Goal: Entertainment & Leisure: Browse casually

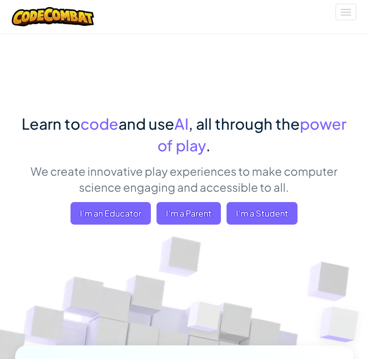
click at [30, 197] on div "Learn to code and use AI , all through the power of play . We create innovative…" at bounding box center [184, 172] width 339 height 119
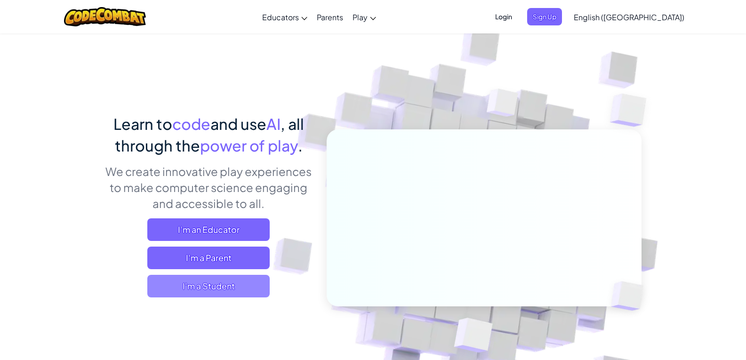
click at [219, 285] on span "I'm a Student" at bounding box center [208, 286] width 122 height 23
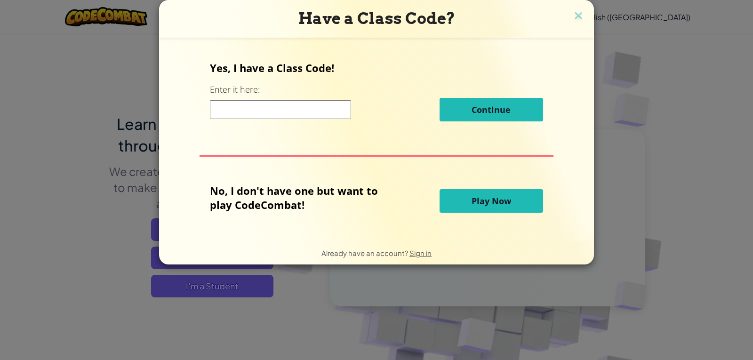
click at [368, 201] on span "Play Now" at bounding box center [491, 200] width 40 height 11
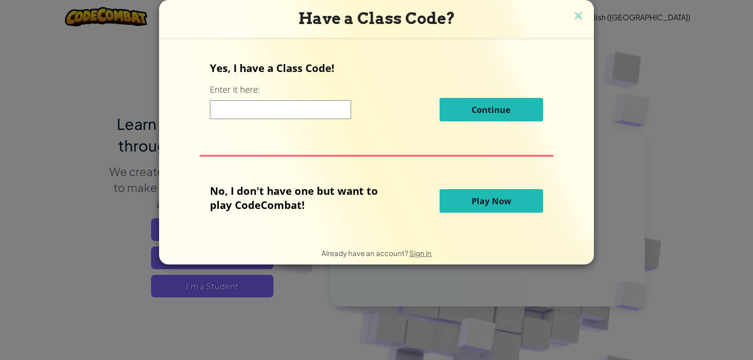
click at [368, 201] on span "Play Now" at bounding box center [491, 200] width 40 height 11
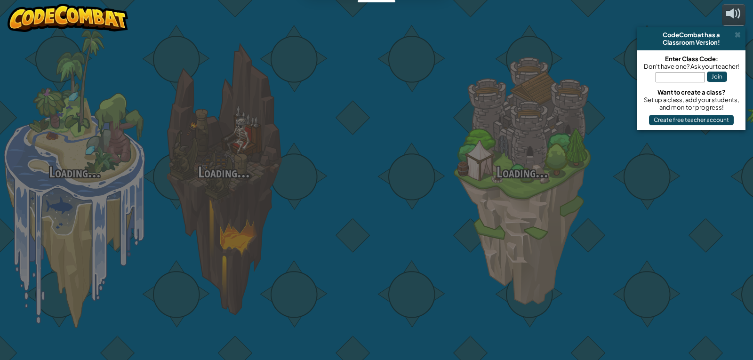
click at [368, 12] on div "Loading... Loading... Loading... Loading... Loading... Loading... Loading..." at bounding box center [376, 180] width 753 height 360
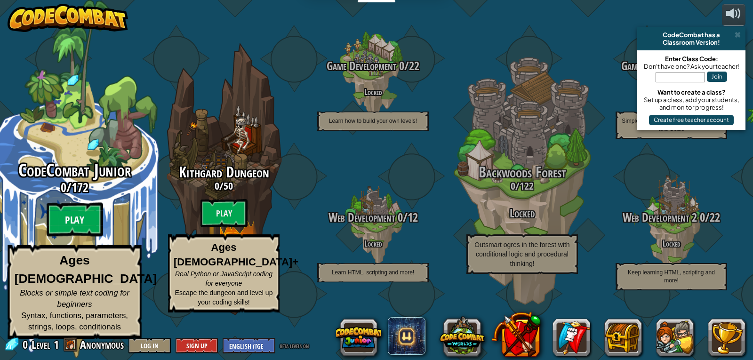
click at [71, 225] on btn "Play" at bounding box center [75, 220] width 56 height 34
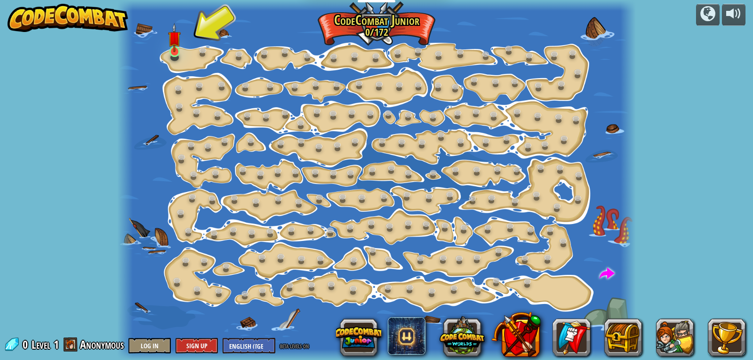
click at [172, 47] on img at bounding box center [174, 38] width 13 height 30
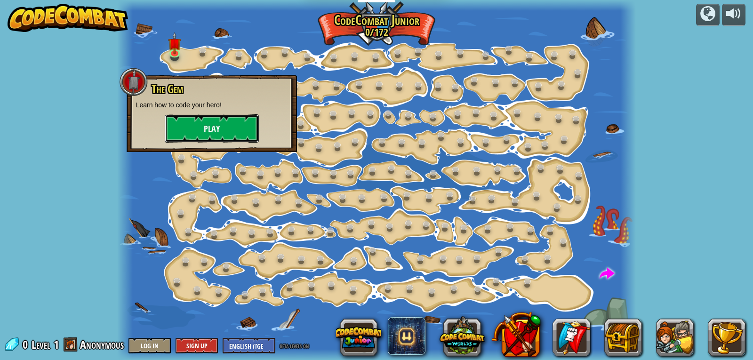
click at [210, 120] on button "Play" at bounding box center [212, 128] width 94 height 28
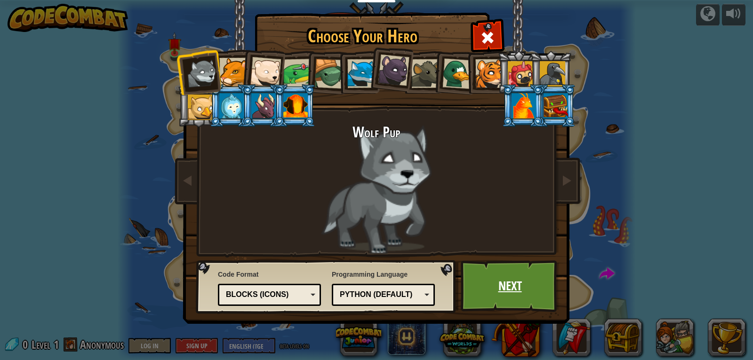
click at [368, 273] on link "Next" at bounding box center [510, 286] width 98 height 52
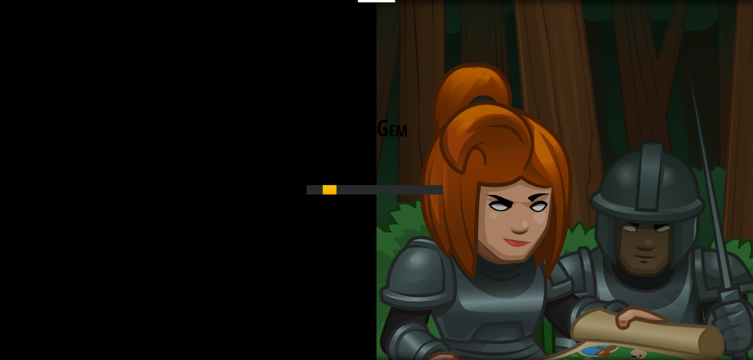
click at [368, 185] on div at bounding box center [374, 189] width 153 height 21
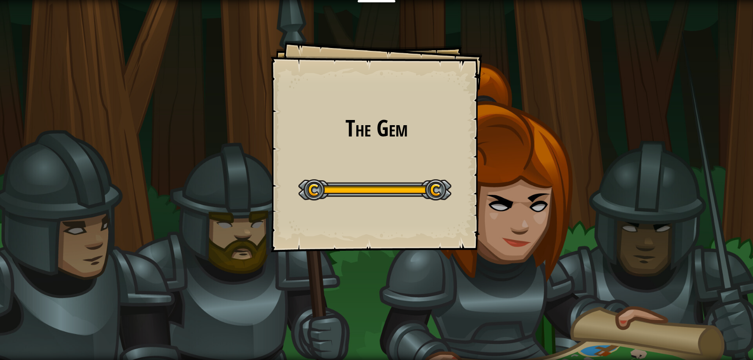
click at [368, 206] on div "Educators Create Free Account School & District Solutions Teacher Toolkit Previ…" at bounding box center [376, 180] width 753 height 360
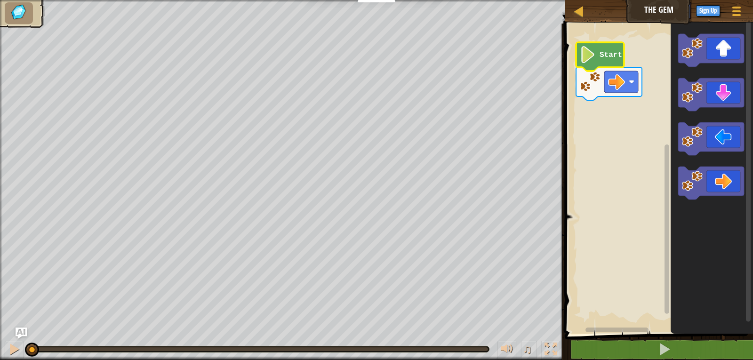
click at [368, 56] on image "Blockly Workspace" at bounding box center [588, 54] width 16 height 17
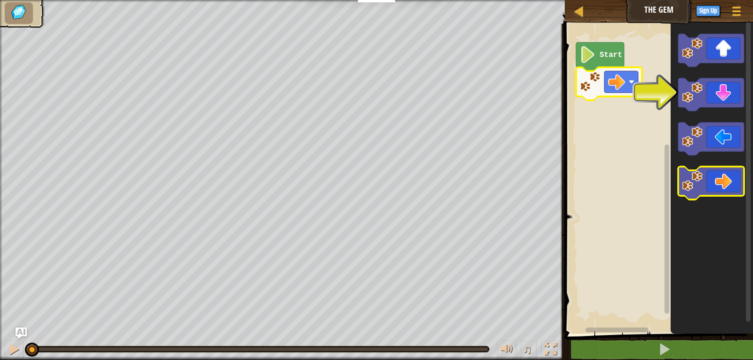
click at [368, 179] on icon "Blockly Workspace" at bounding box center [711, 183] width 66 height 33
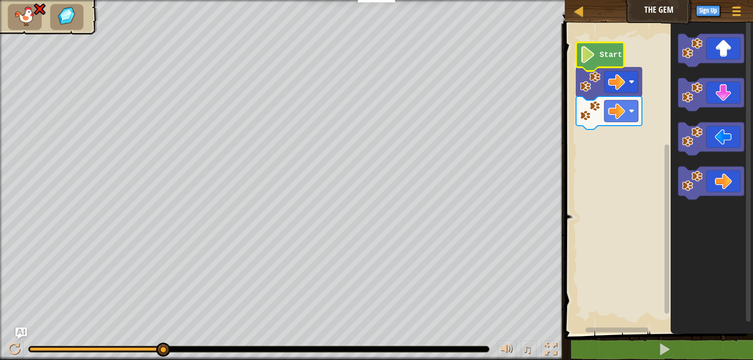
click at [368, 53] on image "Blockly Workspace" at bounding box center [588, 54] width 16 height 17
click at [368, 57] on image "Blockly Workspace" at bounding box center [588, 54] width 16 height 17
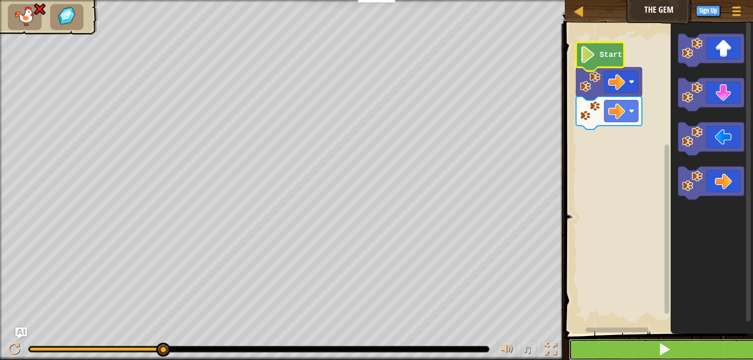
click at [368, 353] on span at bounding box center [664, 348] width 13 height 13
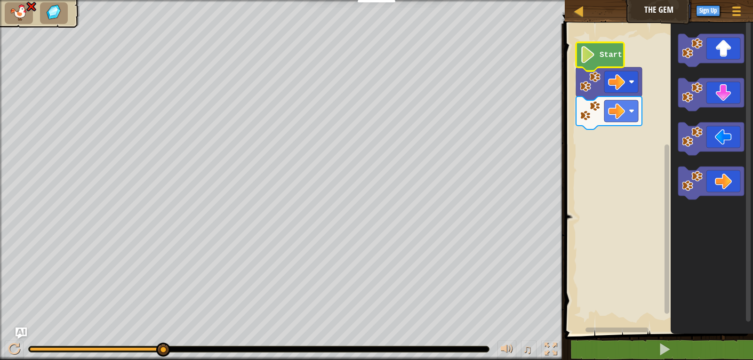
click at [40, 4] on ul at bounding box center [40, 13] width 70 height 22
click at [35, 8] on img at bounding box center [31, 6] width 12 height 11
click at [368, 15] on div at bounding box center [579, 11] width 12 height 12
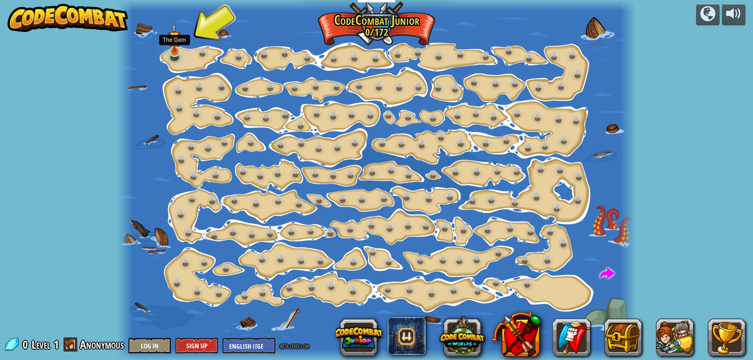
click at [171, 43] on img at bounding box center [174, 38] width 13 height 30
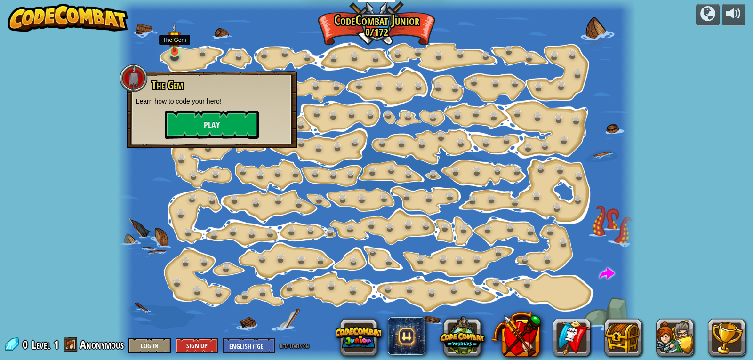
click at [171, 43] on img at bounding box center [174, 38] width 13 height 30
click at [194, 118] on button "Play" at bounding box center [212, 125] width 94 height 28
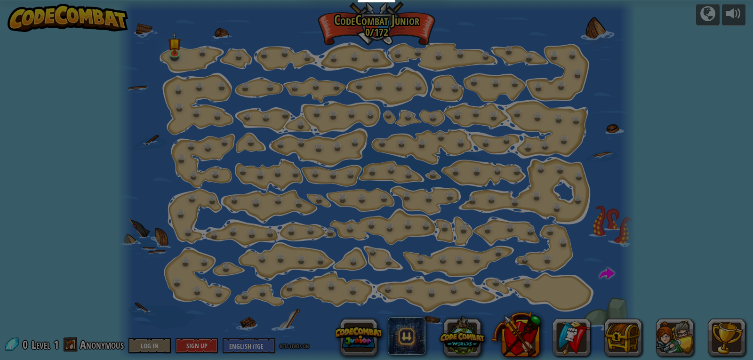
click at [194, 1] on body "Educators Create Free Account School & District Solutions Teacher Toolkit Previ…" at bounding box center [376, 0] width 753 height 1
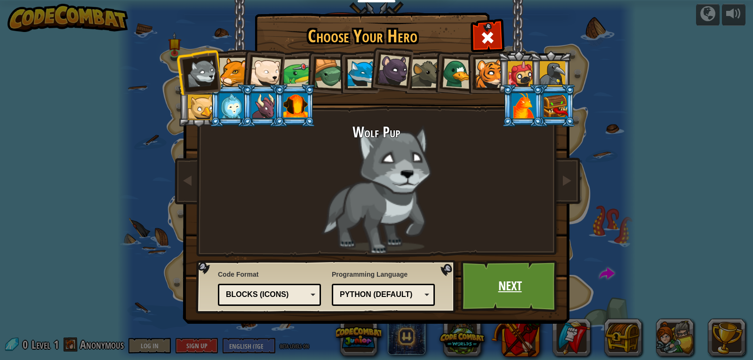
click at [368, 285] on link "Next" at bounding box center [510, 286] width 98 height 52
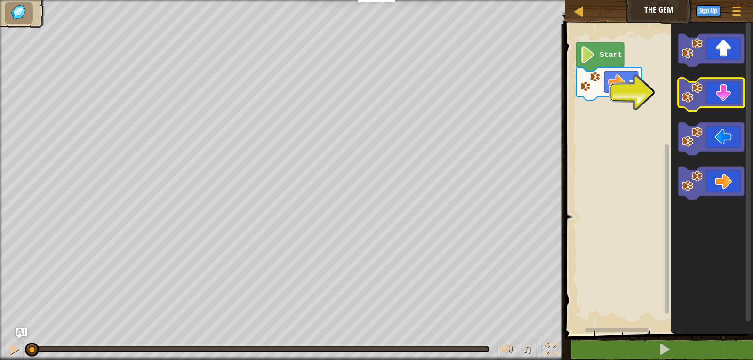
click at [368, 101] on icon "Blockly Workspace" at bounding box center [711, 94] width 66 height 33
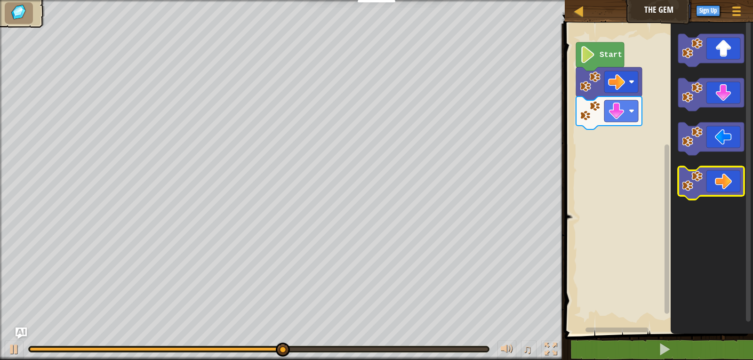
click at [368, 180] on icon "Blockly Workspace" at bounding box center [711, 183] width 66 height 33
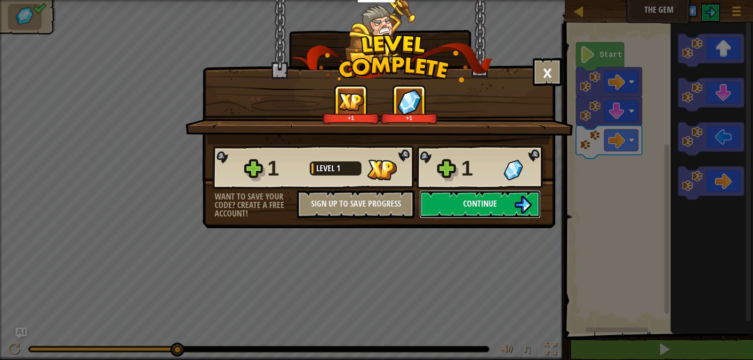
click at [368, 199] on img at bounding box center [523, 205] width 18 height 18
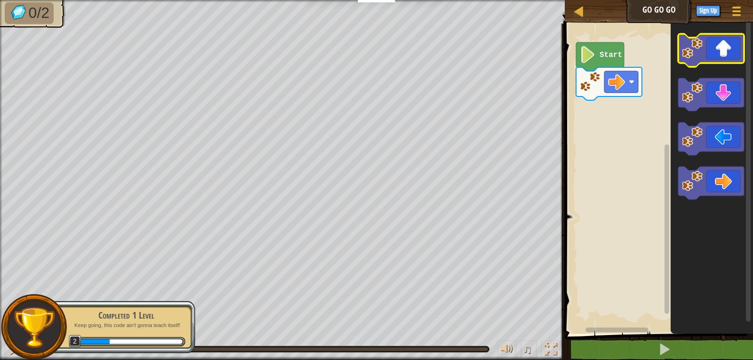
click at [368, 48] on icon "Blockly Workspace" at bounding box center [711, 50] width 66 height 33
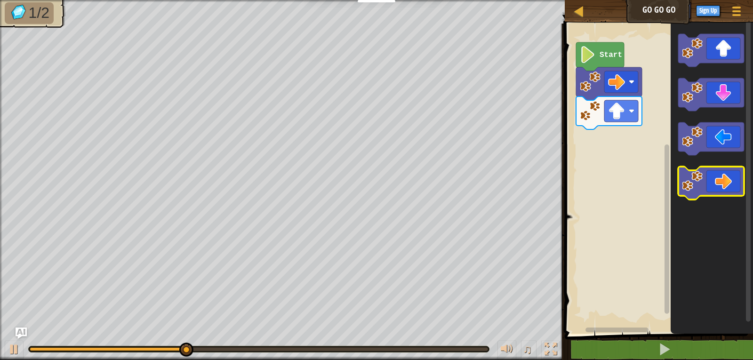
click at [368, 183] on icon "Blockly Workspace" at bounding box center [711, 183] width 66 height 33
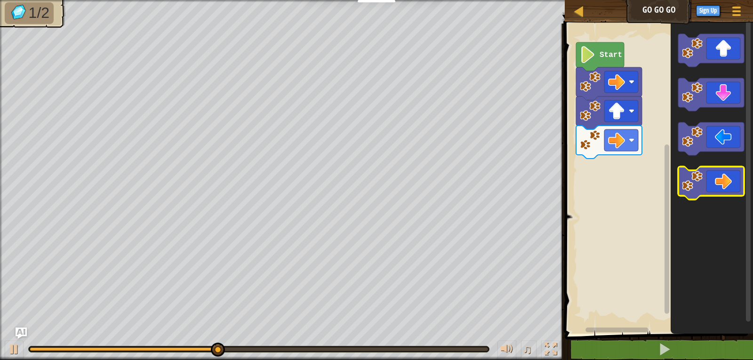
click at [368, 171] on icon "Blockly Workspace" at bounding box center [711, 183] width 66 height 33
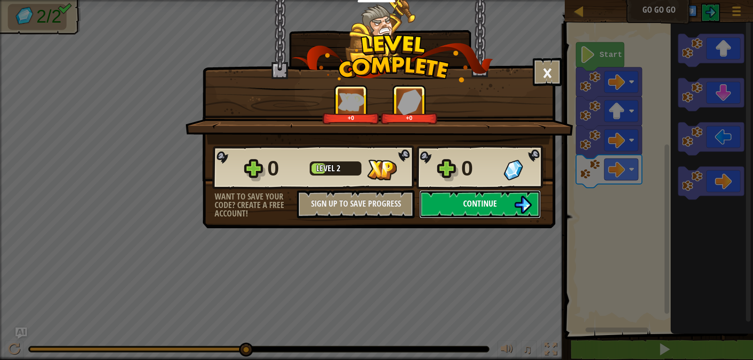
click at [368, 204] on button "Continue" at bounding box center [479, 204] width 121 height 28
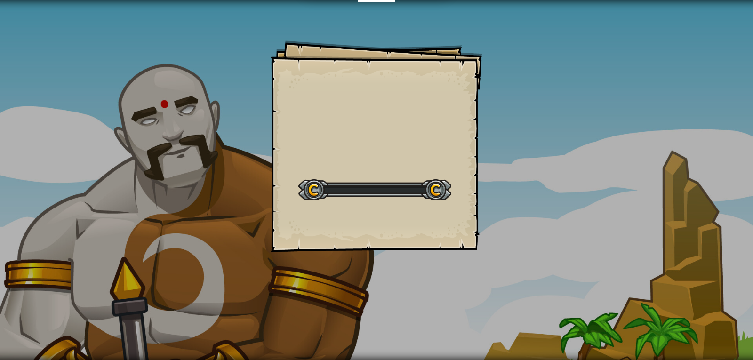
click at [368, 204] on div "Goals Start Level Error loading from server. Try refreshing the page. You'll ne…" at bounding box center [377, 146] width 212 height 212
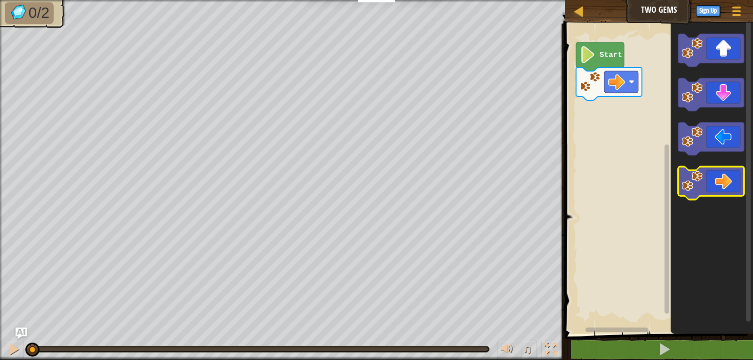
click at [368, 184] on icon "Blockly Workspace" at bounding box center [711, 183] width 66 height 33
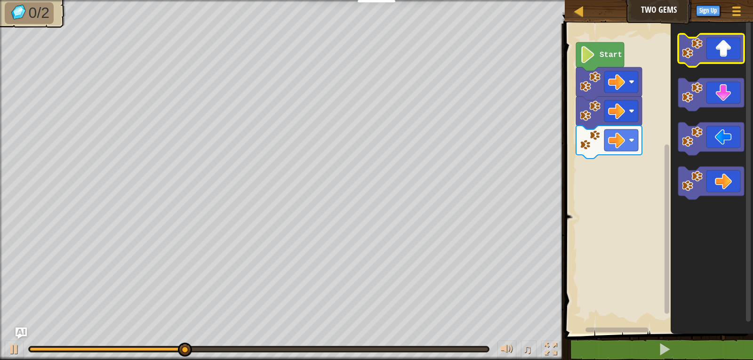
click at [368, 51] on icon "Blockly Workspace" at bounding box center [711, 50] width 66 height 33
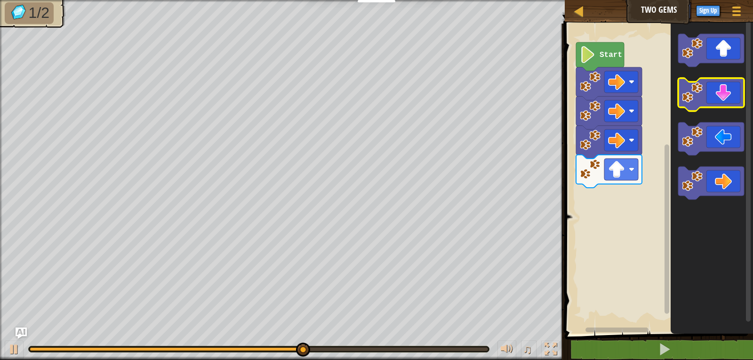
click at [368, 106] on g "Blockly Workspace" at bounding box center [711, 94] width 66 height 33
click at [368, 98] on icon "Blockly Workspace" at bounding box center [711, 94] width 66 height 33
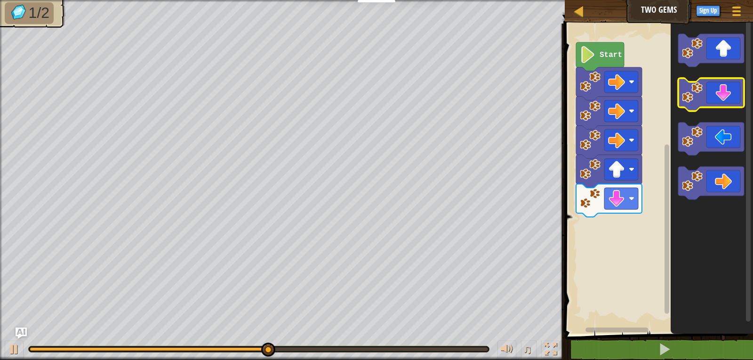
click at [368, 98] on icon "Blockly Workspace" at bounding box center [711, 94] width 66 height 33
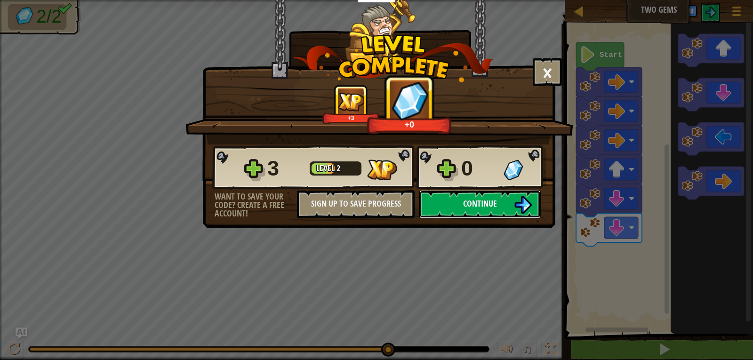
click at [368, 202] on img at bounding box center [523, 205] width 18 height 18
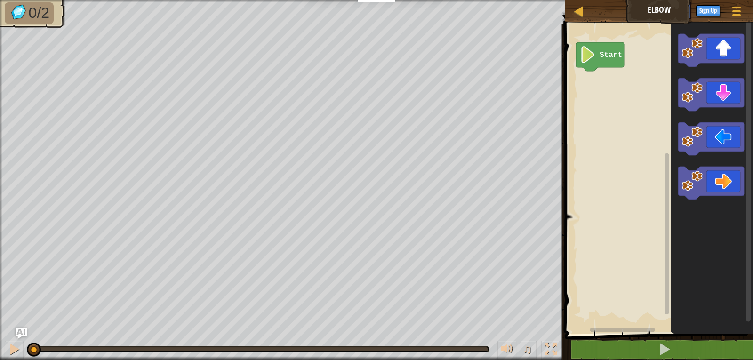
click at [368, 55] on text "Start" at bounding box center [610, 55] width 23 height 8
click at [368, 101] on icon "Blockly Workspace" at bounding box center [711, 94] width 66 height 33
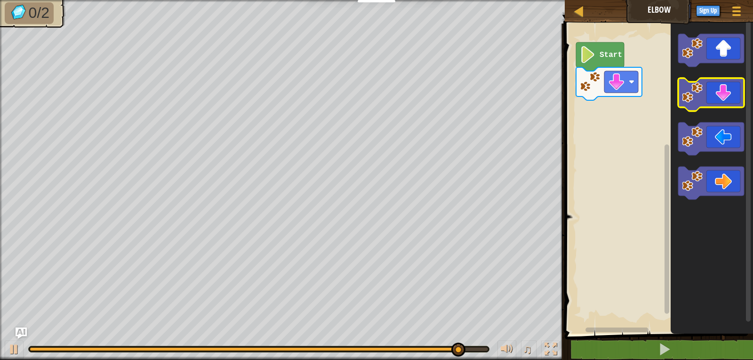
click at [368, 101] on icon "Blockly Workspace" at bounding box center [711, 94] width 66 height 33
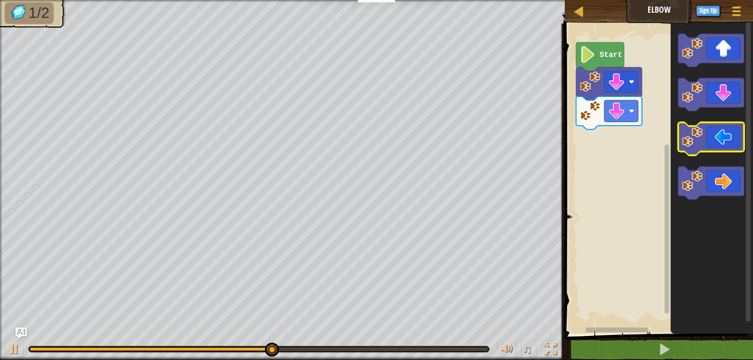
click at [368, 142] on icon "Blockly Workspace" at bounding box center [711, 138] width 66 height 33
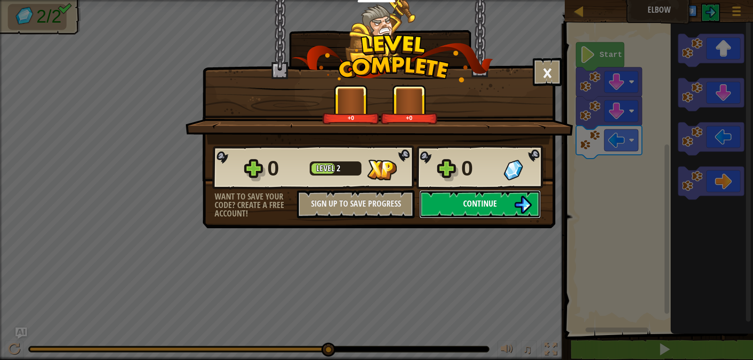
click at [368, 205] on span "Continue" at bounding box center [480, 204] width 34 height 12
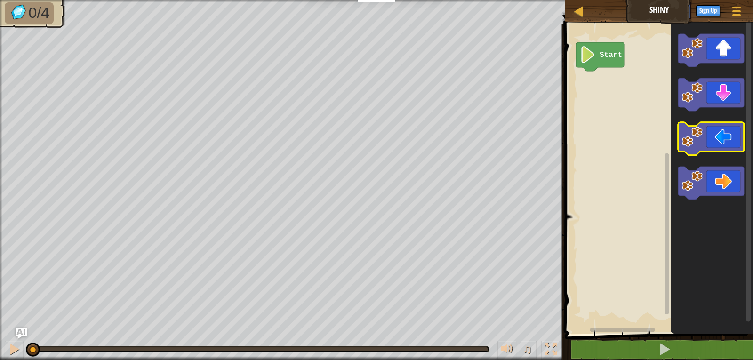
click at [368, 147] on icon "Blockly Workspace" at bounding box center [711, 138] width 66 height 33
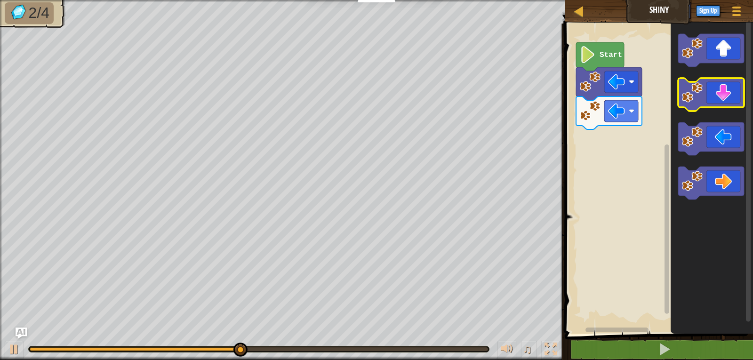
click at [368, 98] on icon "Blockly Workspace" at bounding box center [711, 94] width 66 height 33
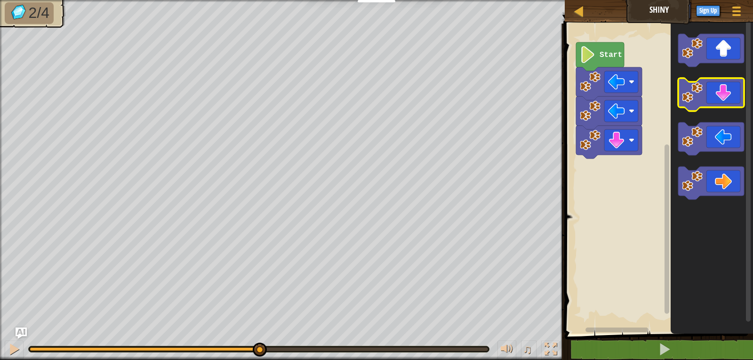
click at [368, 98] on icon "Blockly Workspace" at bounding box center [711, 94] width 66 height 33
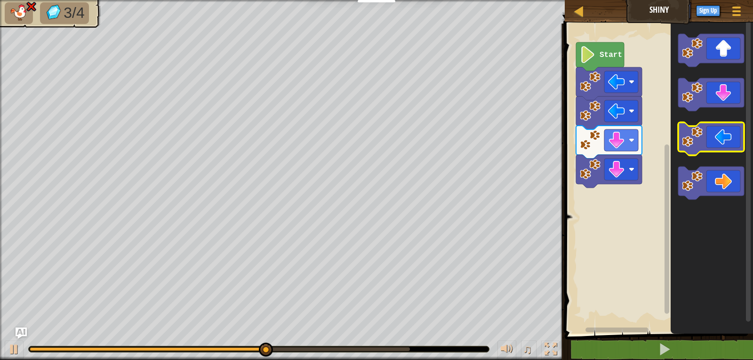
click at [368, 143] on icon "Blockly Workspace" at bounding box center [711, 138] width 66 height 33
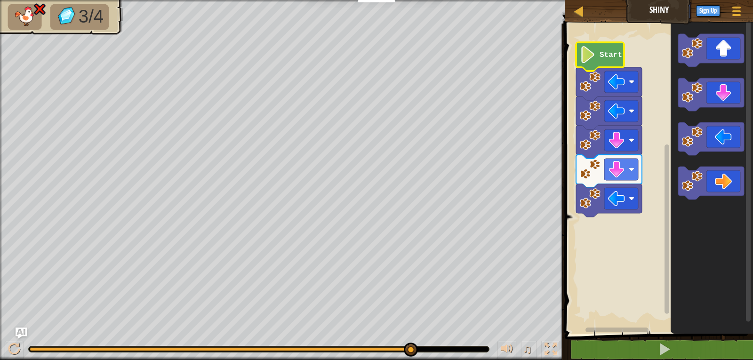
click at [368, 48] on icon "Blockly Workspace" at bounding box center [600, 56] width 48 height 29
click at [368, 48] on icon "Blockly Workspace" at bounding box center [711, 50] width 66 height 33
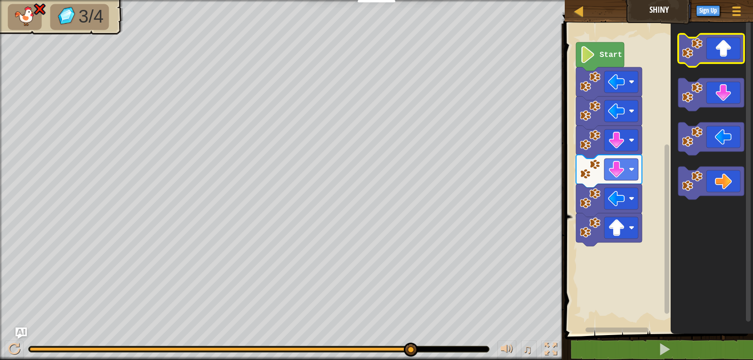
click at [368, 51] on icon "Blockly Workspace" at bounding box center [711, 50] width 66 height 33
click at [368, 49] on icon "Blockly Workspace" at bounding box center [711, 50] width 66 height 33
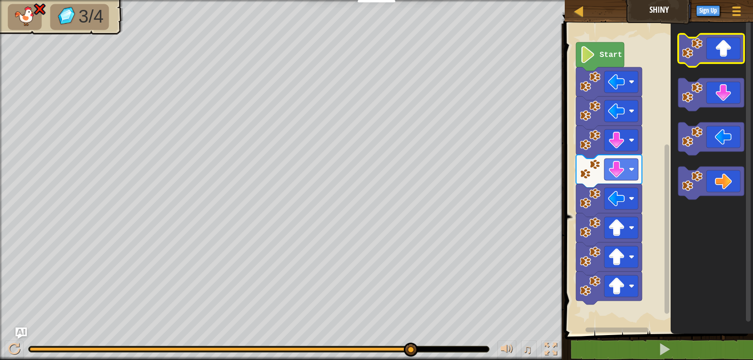
click at [368, 48] on icon "Blockly Workspace" at bounding box center [711, 50] width 66 height 33
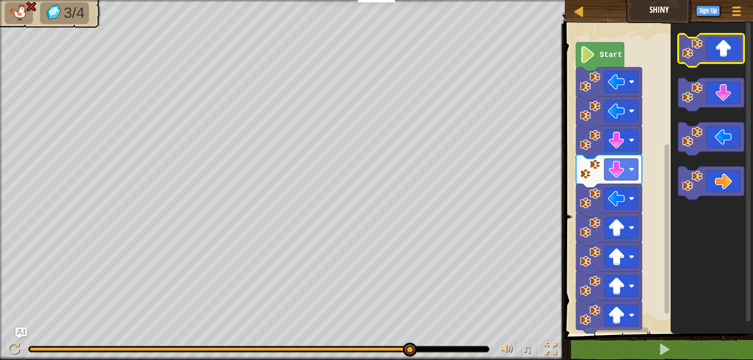
click at [368, 48] on icon "Blockly Workspace" at bounding box center [711, 50] width 66 height 33
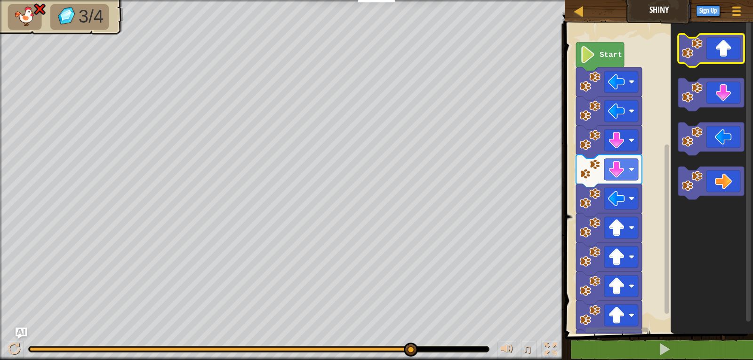
click at [368, 48] on icon "Blockly Workspace" at bounding box center [711, 50] width 66 height 33
click at [368, 47] on icon "Blockly Workspace" at bounding box center [711, 50] width 66 height 33
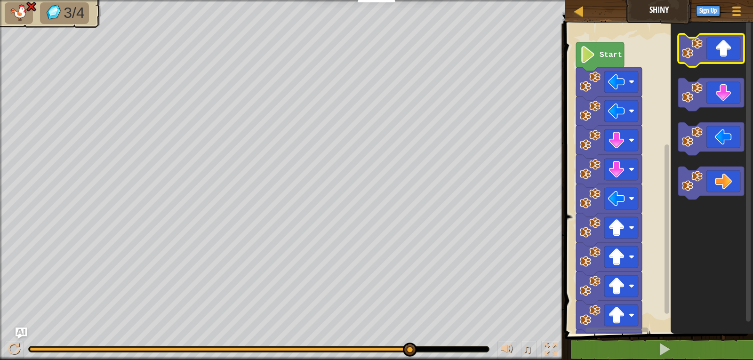
click at [368, 47] on icon "Blockly Workspace" at bounding box center [711, 50] width 66 height 33
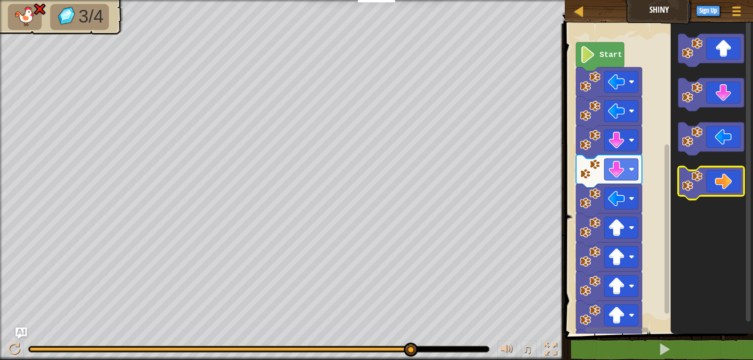
click at [368, 174] on icon "Blockly Workspace" at bounding box center [711, 183] width 66 height 33
click at [313, 343] on div "♫" at bounding box center [282, 347] width 565 height 28
click at [313, 344] on div "♫" at bounding box center [282, 347] width 565 height 28
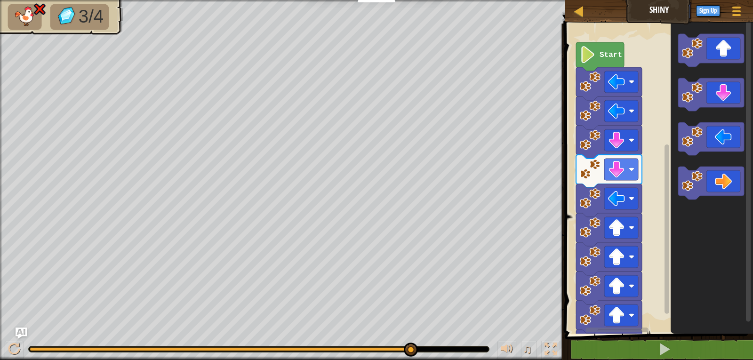
click at [308, 320] on div "3/4 ♫ Wolf Pup" at bounding box center [376, 180] width 753 height 360
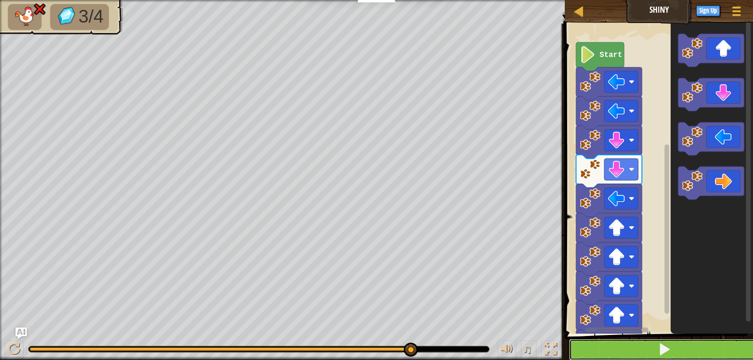
click at [368, 347] on button at bounding box center [664, 350] width 191 height 22
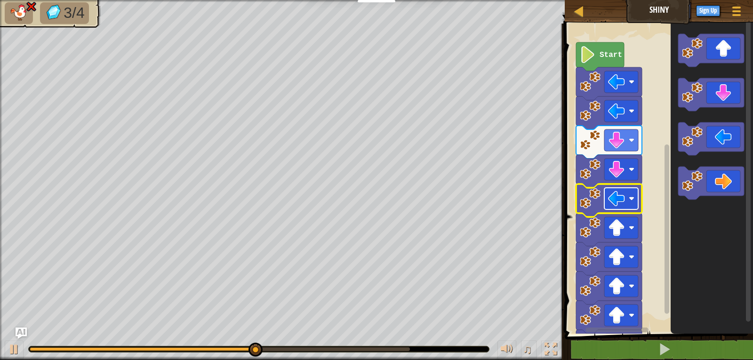
click at [368, 207] on g "Blockly Workspace" at bounding box center [621, 199] width 34 height 22
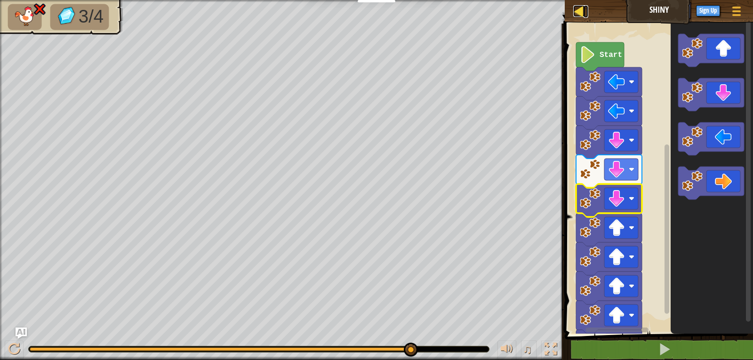
click at [368, 11] on div at bounding box center [579, 11] width 12 height 12
